Goal: Information Seeking & Learning: Learn about a topic

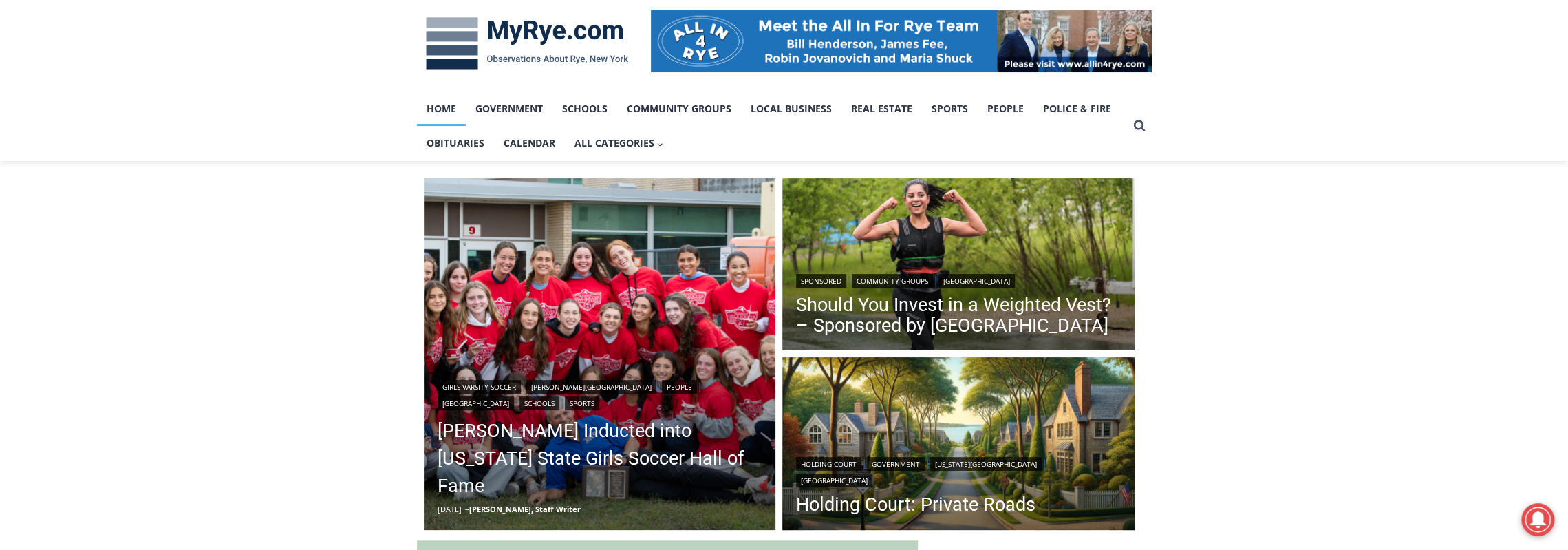
scroll to position [344, 0]
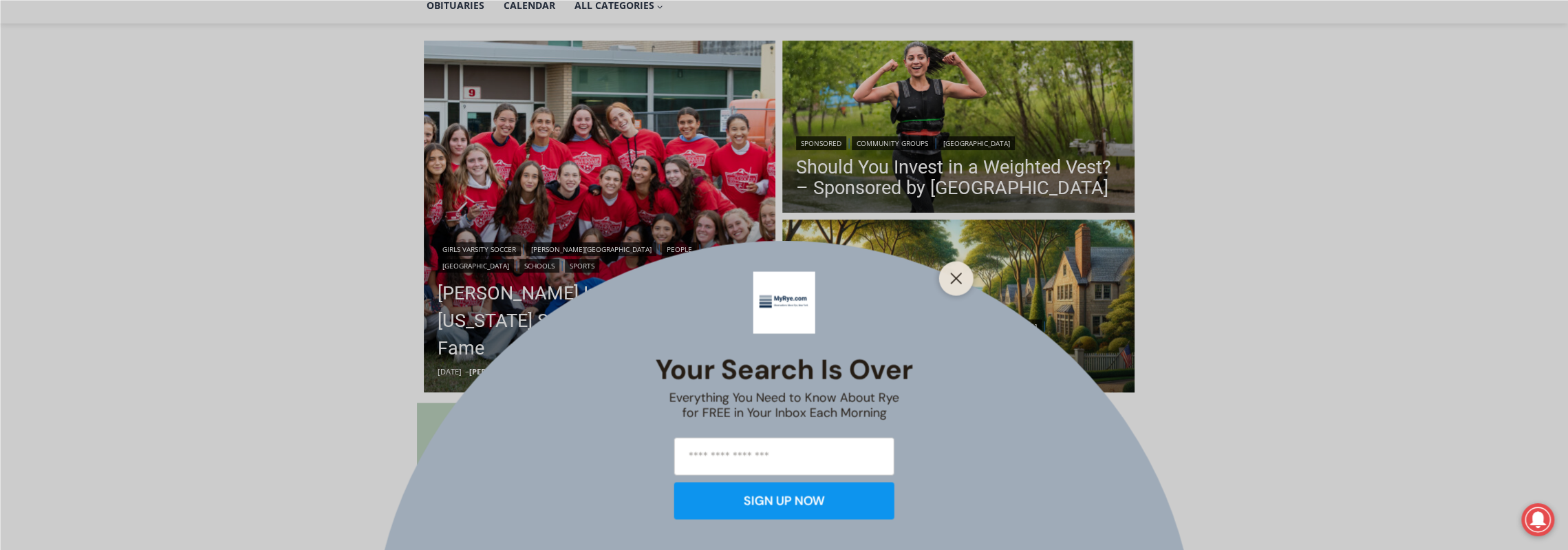
click at [633, 321] on div "Your Search is Over Everything You Need to Know About Rye for FREE in Your Inbo…" at bounding box center [784, 275] width 1568 height 550
click at [958, 283] on icon "Close" at bounding box center [956, 277] width 12 height 12
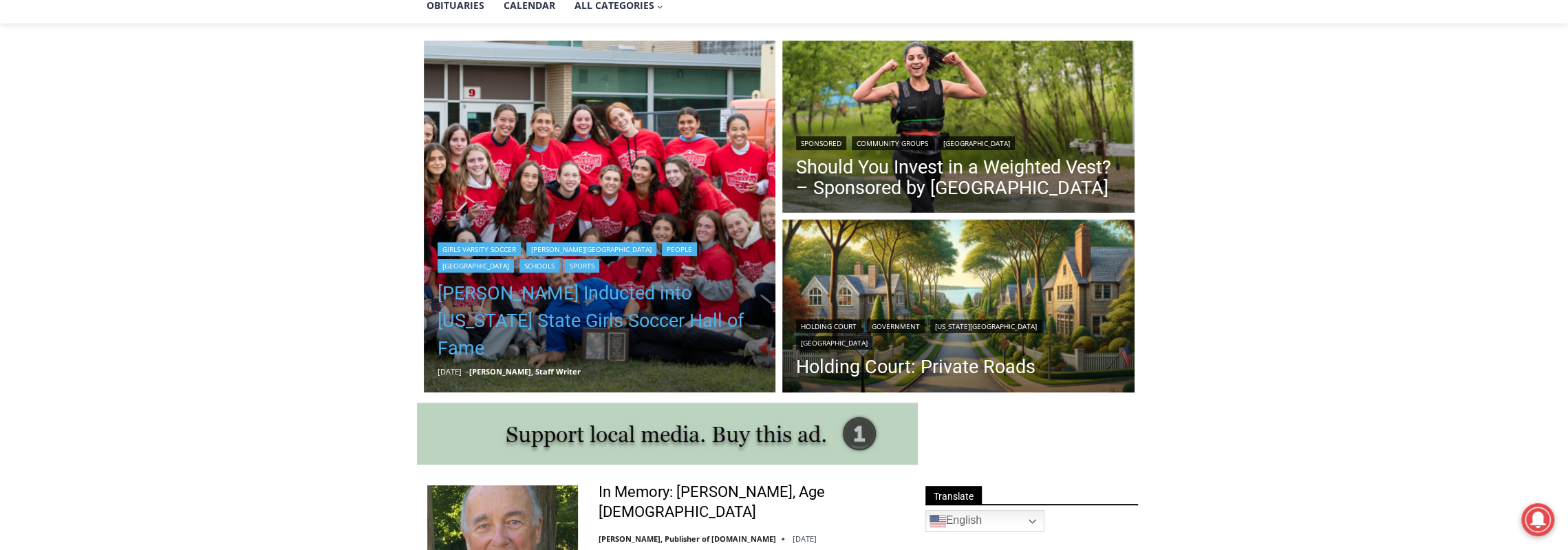
click at [602, 342] on link "[PERSON_NAME] Inducted into [US_STATE] State Girls Soccer Hall of Fame" at bounding box center [600, 320] width 325 height 83
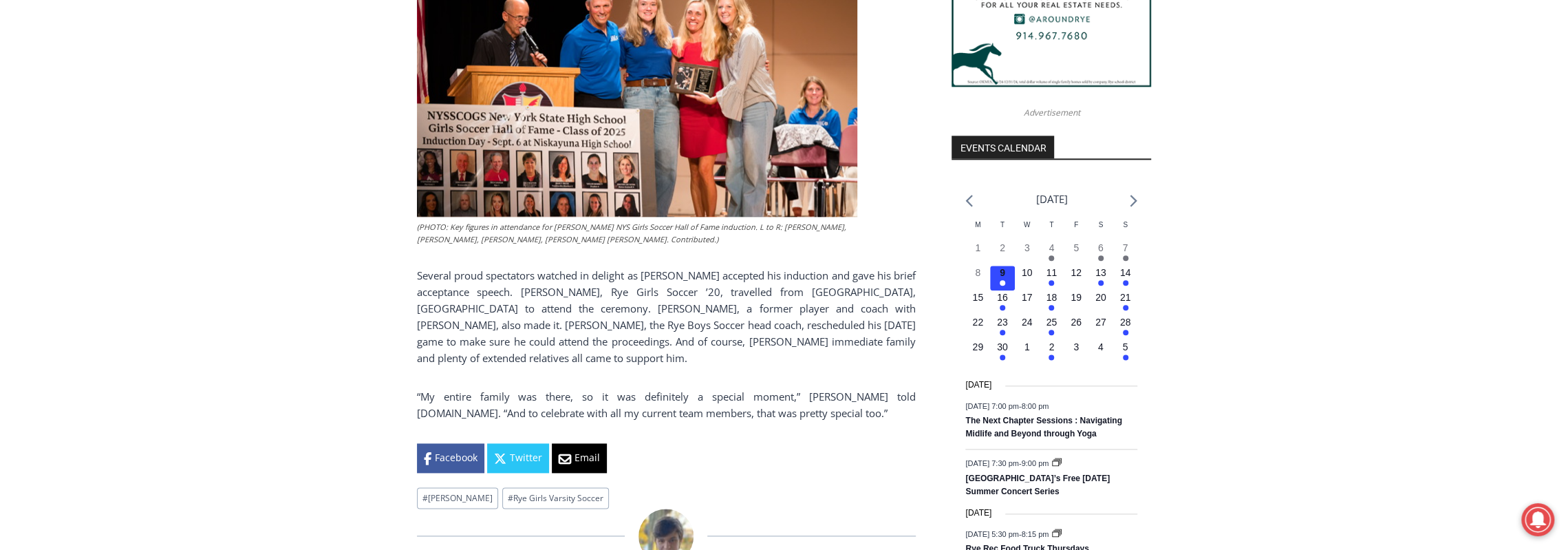
scroll to position [1348, 0]
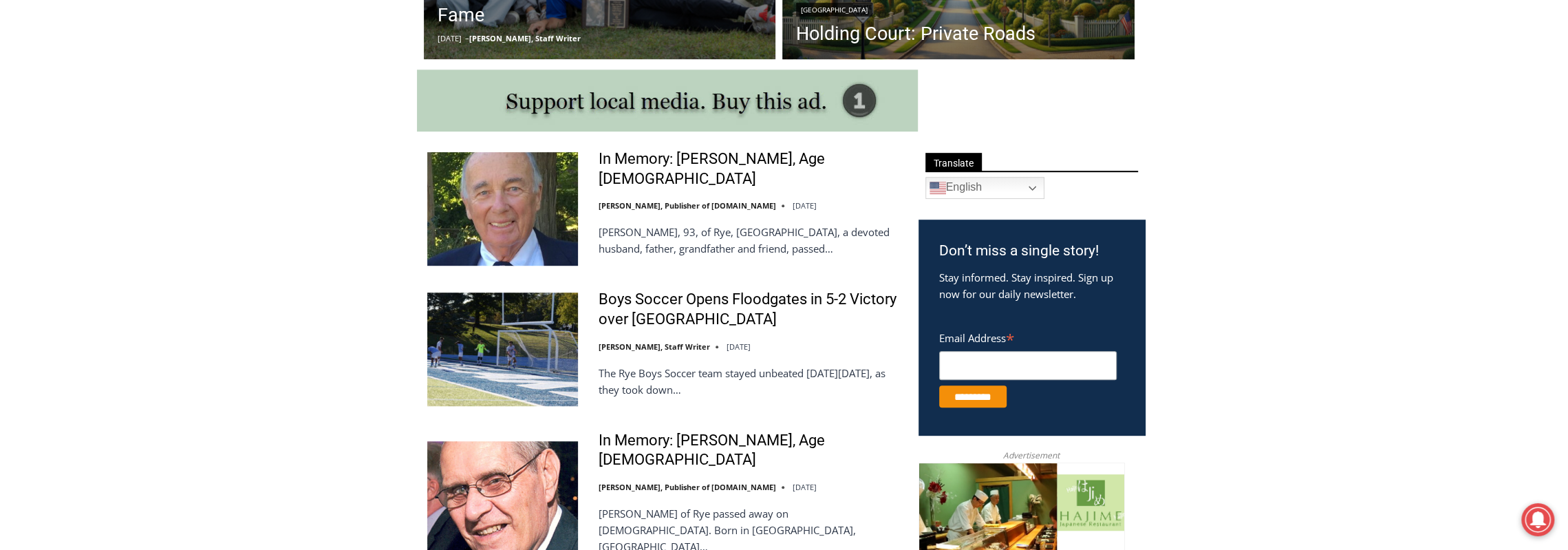
scroll to position [745, 0]
